Goal: Check status: Check status

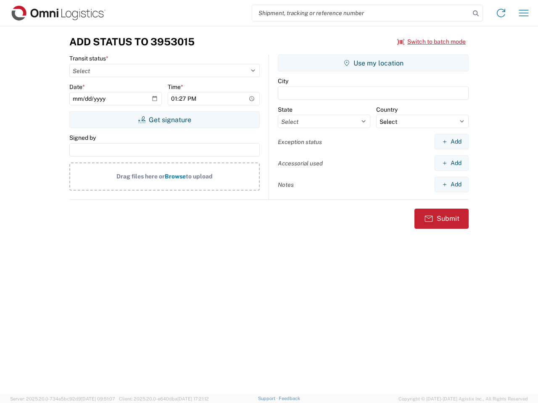
click at [361, 13] on input "search" at bounding box center [361, 13] width 218 height 16
click at [476, 13] on icon at bounding box center [476, 14] width 12 height 12
click at [501, 13] on icon at bounding box center [500, 12] width 13 height 13
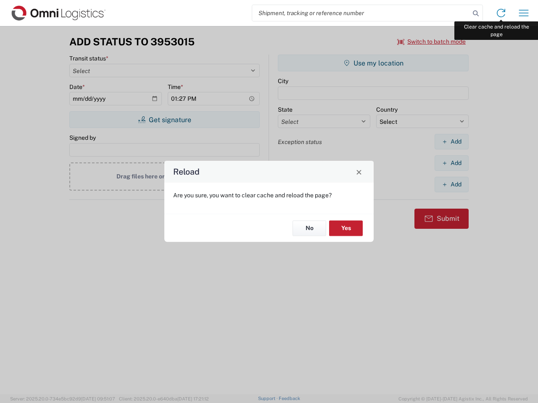
click at [524, 13] on div "Reload Are you sure, you want to clear cache and reload the page? No Yes" at bounding box center [269, 201] width 538 height 403
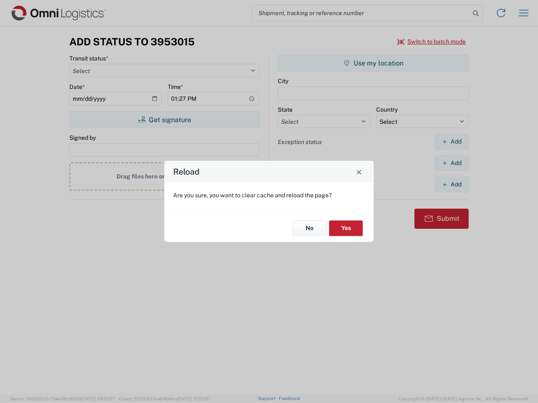
click at [432, 42] on div "Reload Are you sure, you want to clear cache and reload the page? No Yes" at bounding box center [269, 201] width 538 height 403
click at [164, 120] on div "Reload Are you sure, you want to clear cache and reload the page? No Yes" at bounding box center [269, 201] width 538 height 403
click at [373, 63] on div "Reload Are you sure, you want to clear cache and reload the page? No Yes" at bounding box center [269, 201] width 538 height 403
click at [451, 142] on div "Reload Are you sure, you want to clear cache and reload the page? No Yes" at bounding box center [269, 201] width 538 height 403
click at [451, 163] on div "Reload Are you sure, you want to clear cache and reload the page? No Yes" at bounding box center [269, 201] width 538 height 403
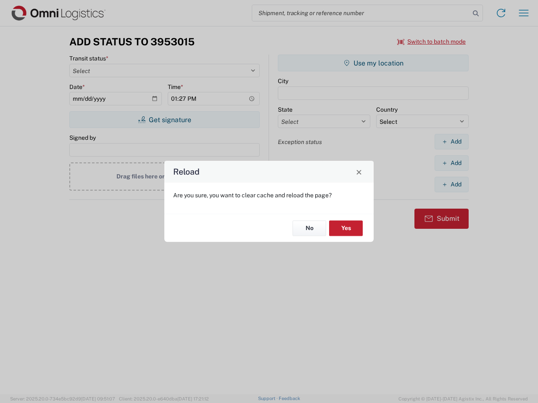
click at [451, 184] on div "Reload Are you sure, you want to clear cache and reload the page? No Yes" at bounding box center [269, 201] width 538 height 403
